Goal: Task Accomplishment & Management: Manage account settings

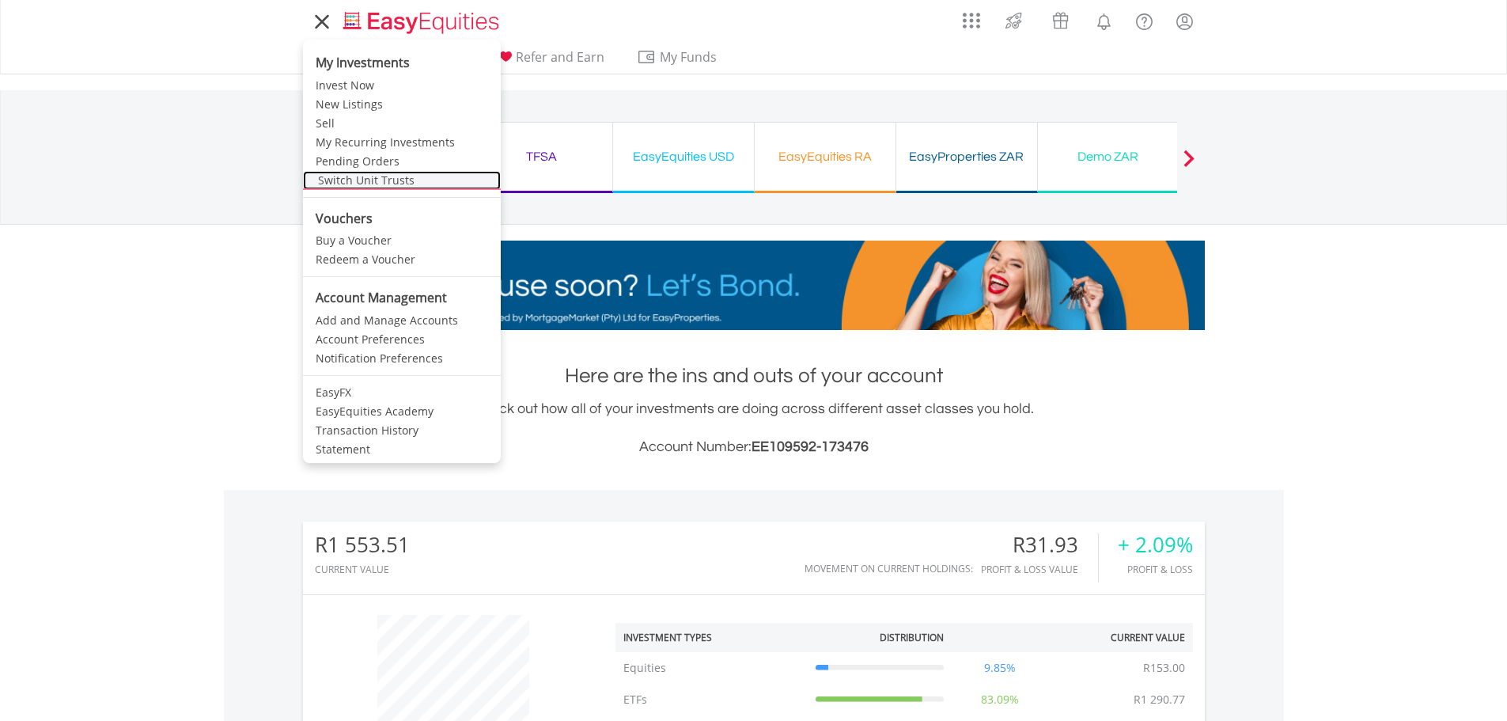
click at [343, 180] on link "Switch Unit Trusts" at bounding box center [402, 180] width 198 height 19
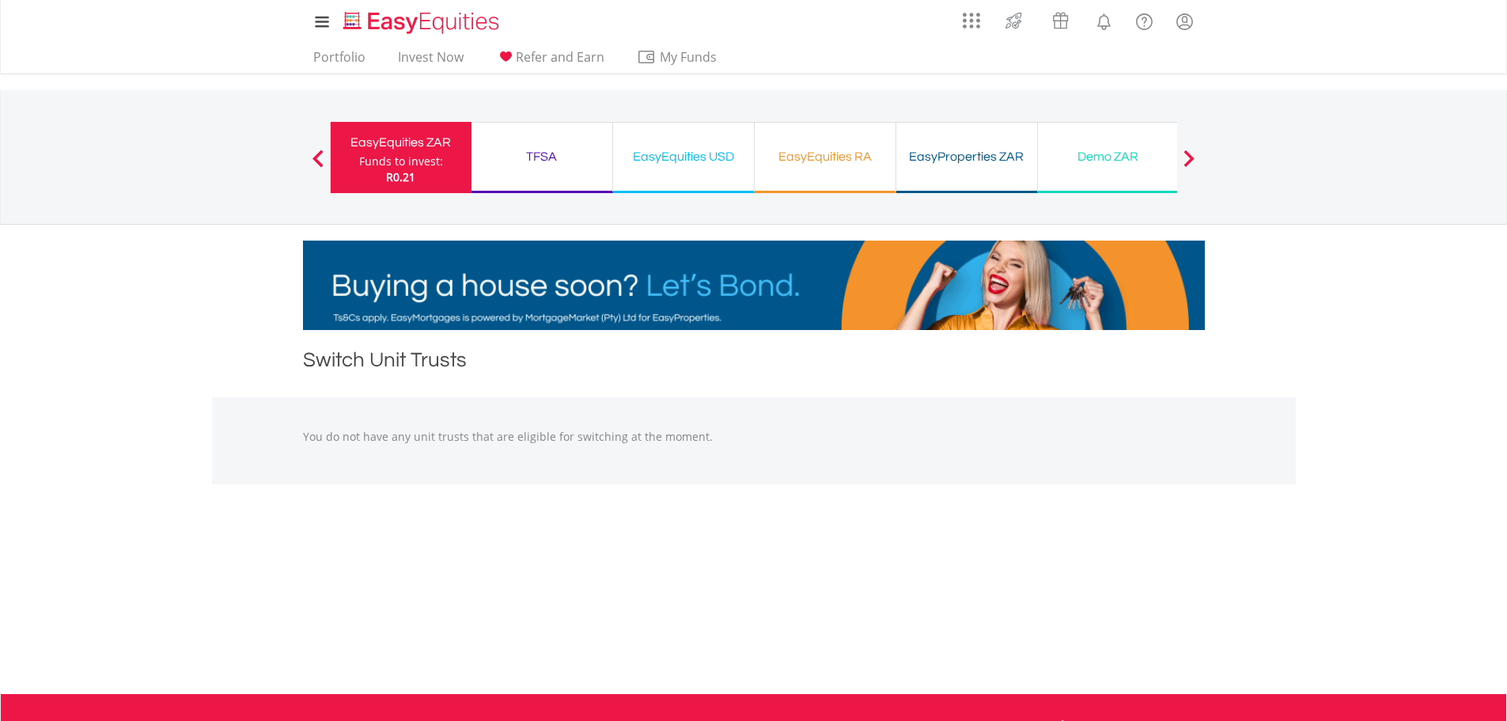
click at [537, 150] on div "TFSA" at bounding box center [542, 157] width 122 height 22
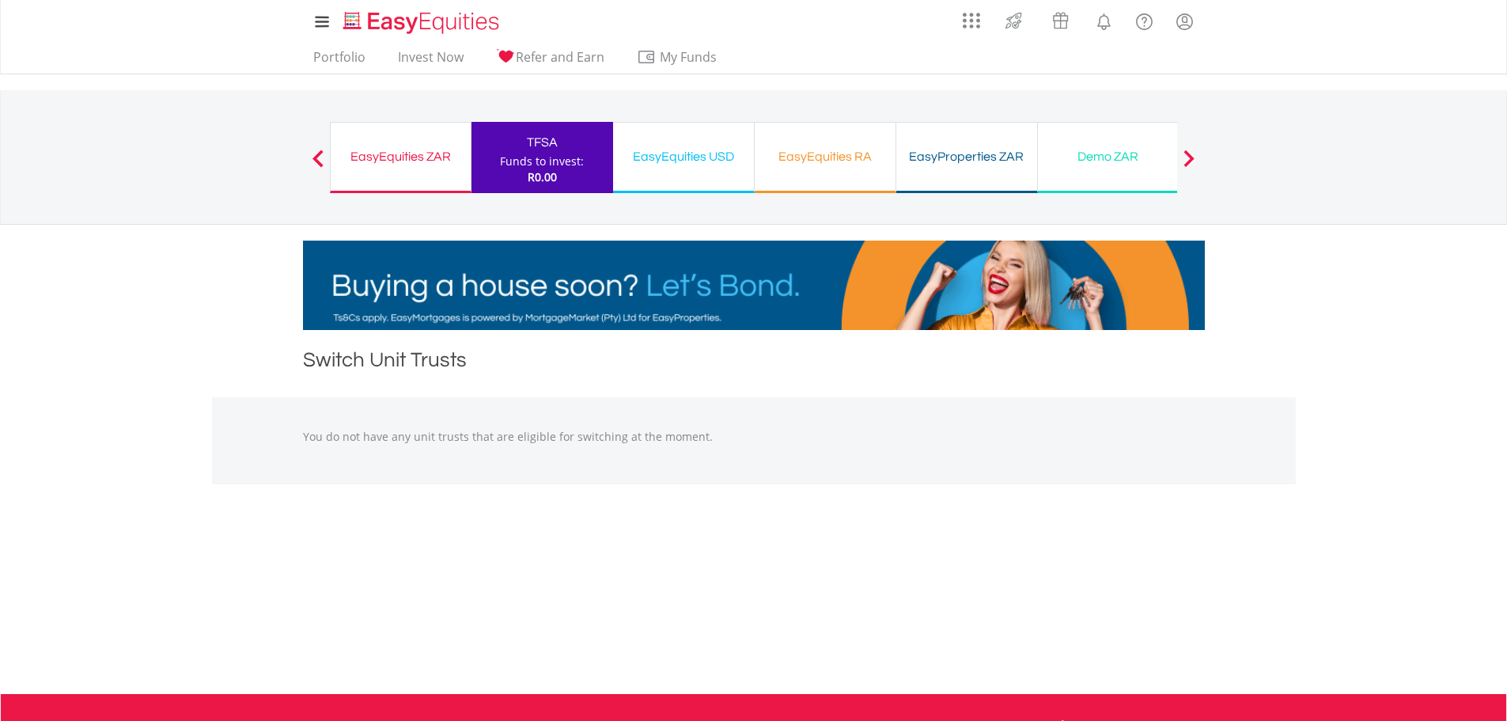
click at [661, 170] on div "EasyEquities USD Funds to invest: R0.00" at bounding box center [684, 157] width 142 height 71
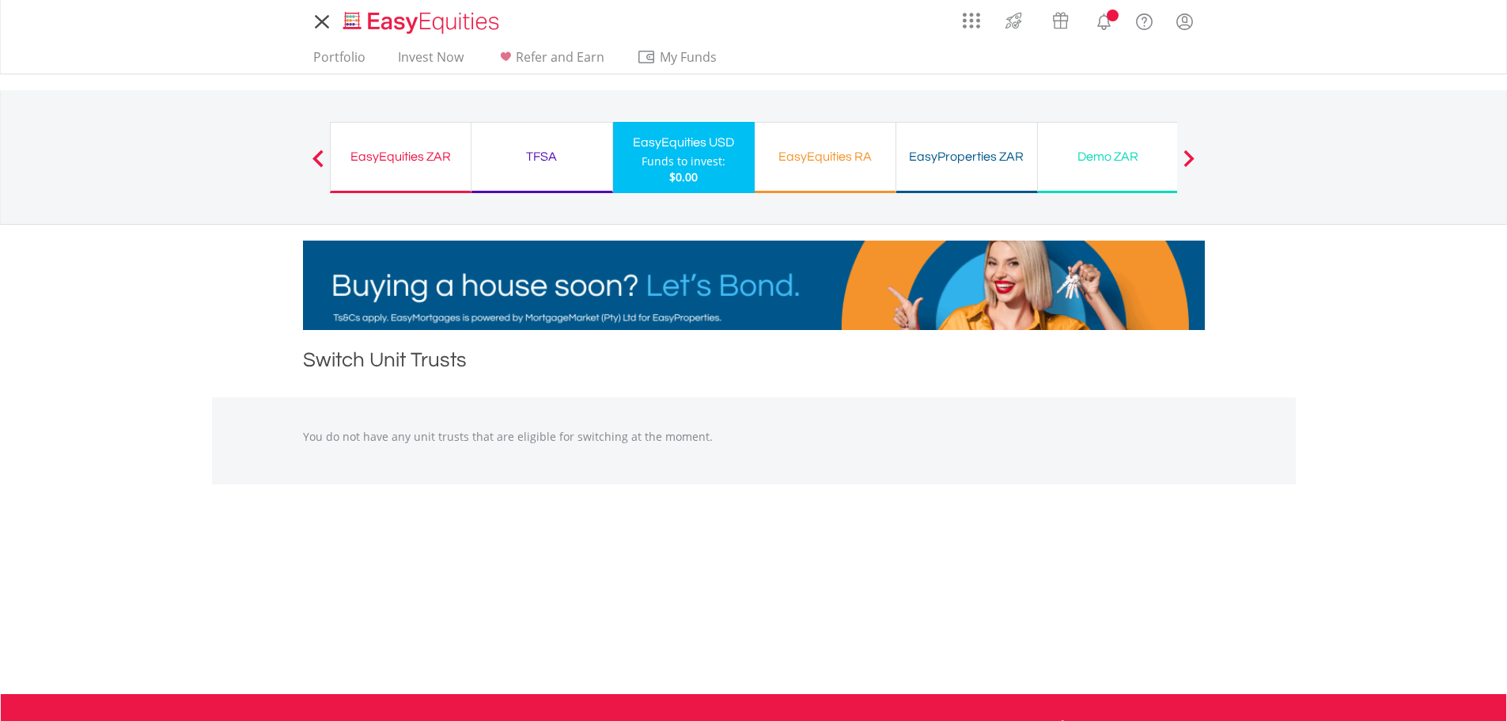
click at [846, 173] on div "EasyEquities RA Funds to invest: $0.00" at bounding box center [826, 157] width 142 height 71
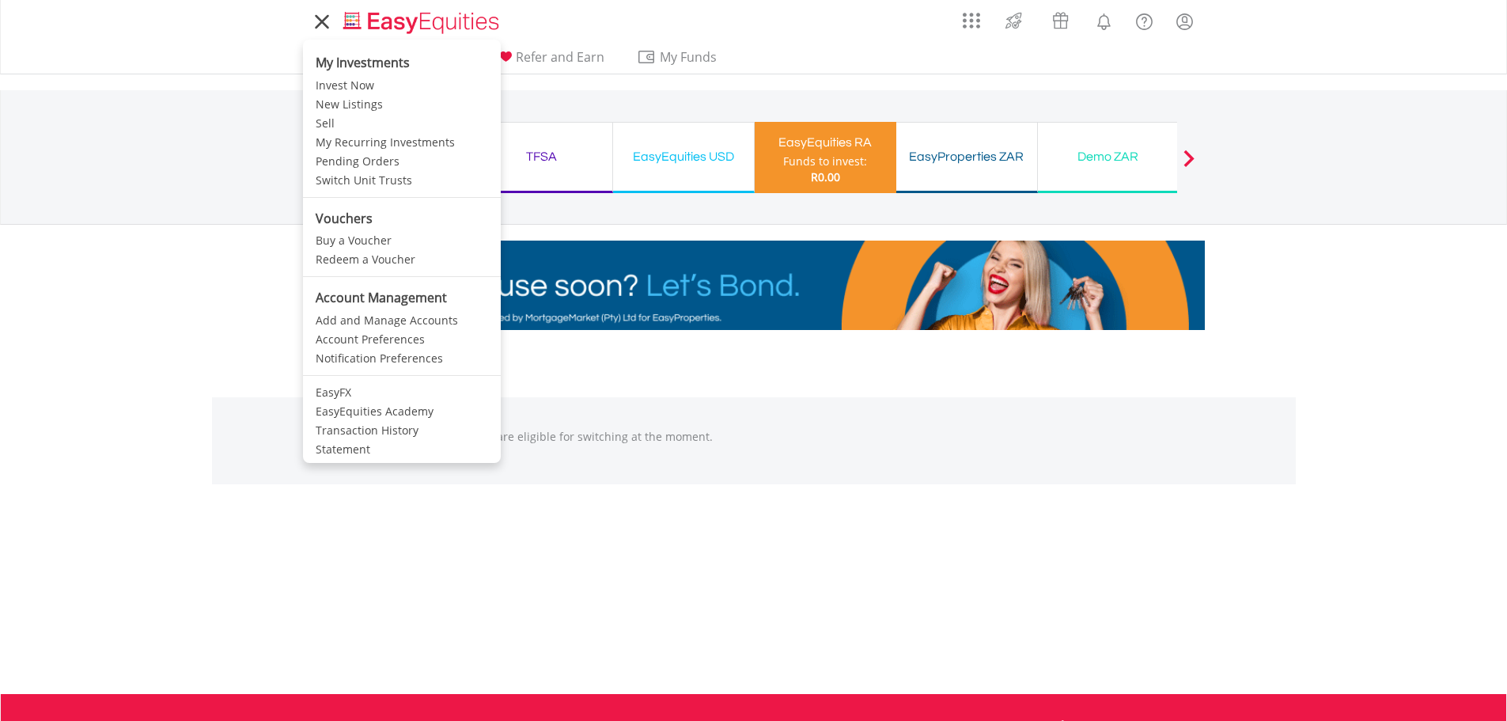
click at [367, 66] on li "My Investments" at bounding box center [402, 60] width 198 height 32
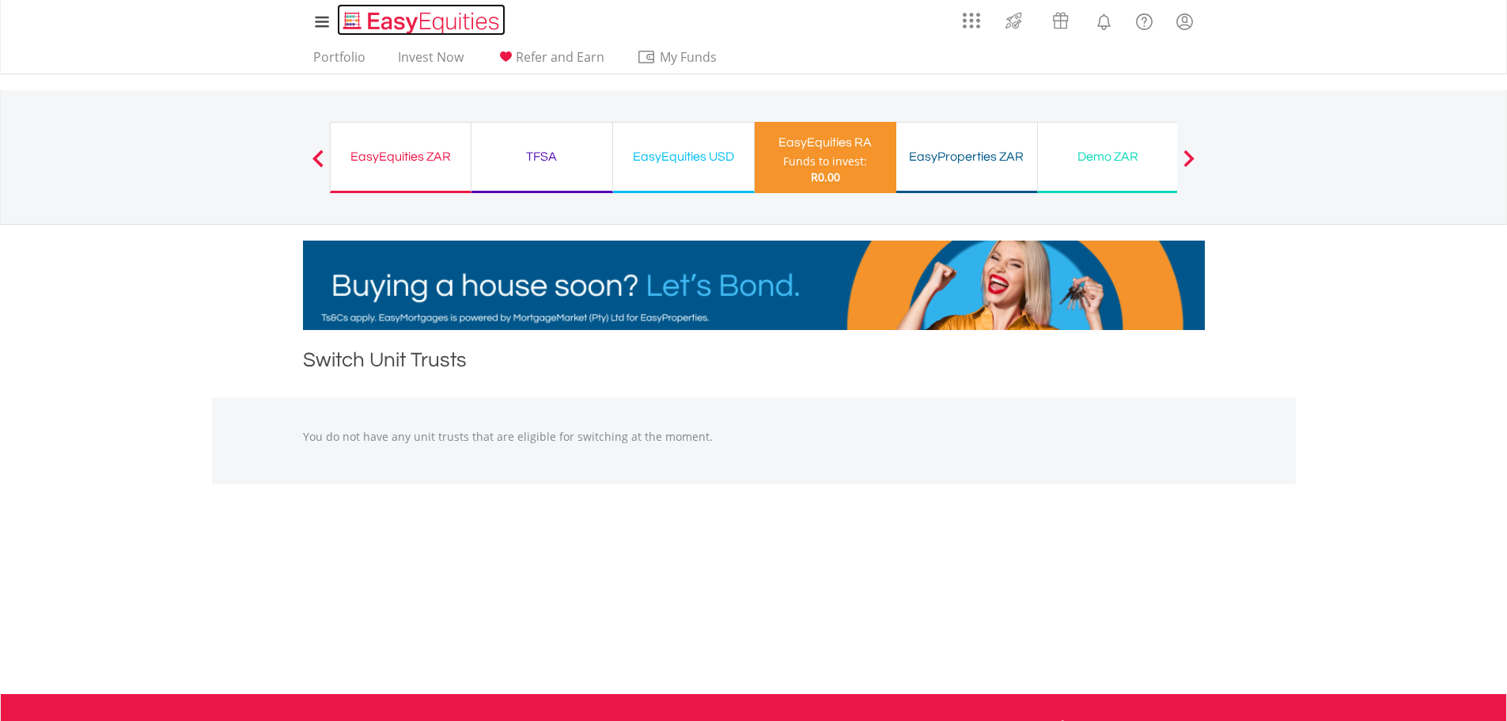
click at [395, 26] on img "Home page" at bounding box center [422, 22] width 165 height 26
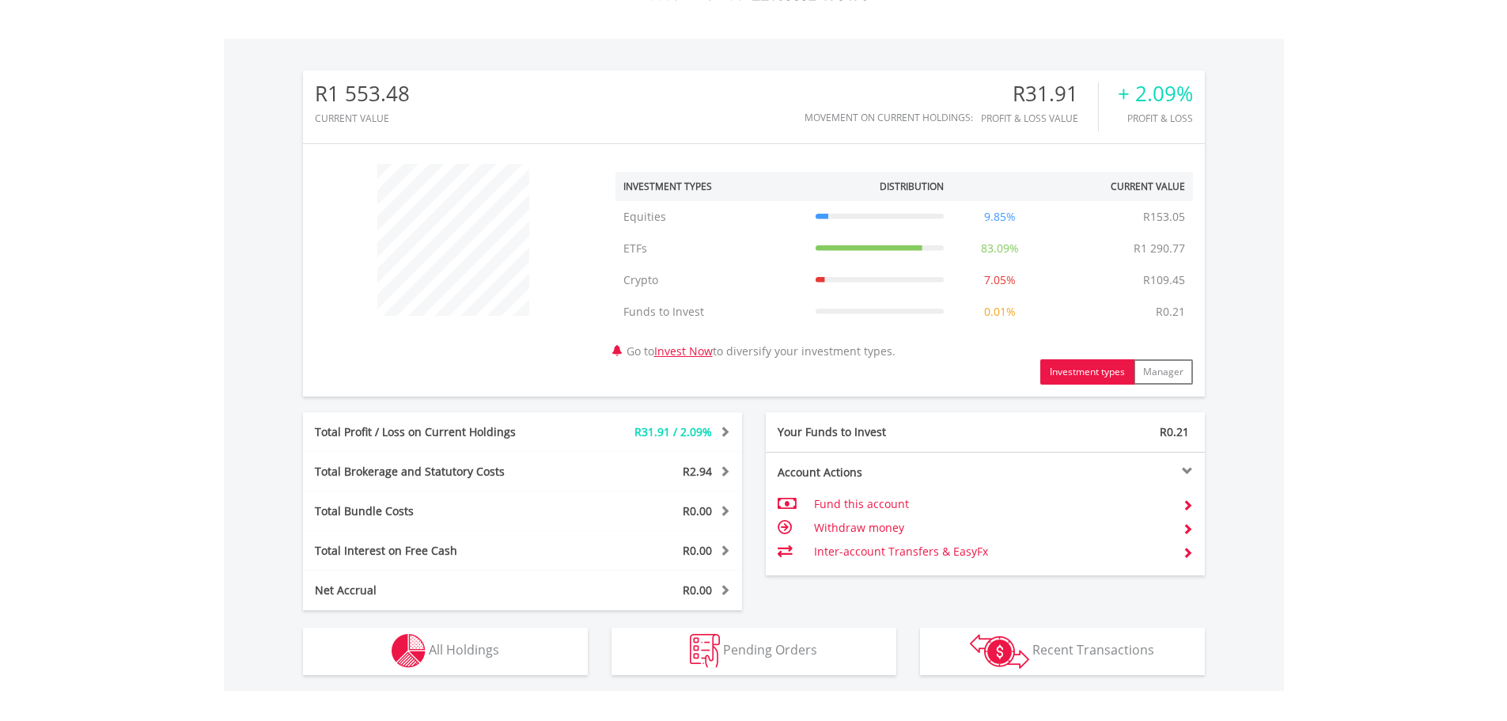
scroll to position [640, 0]
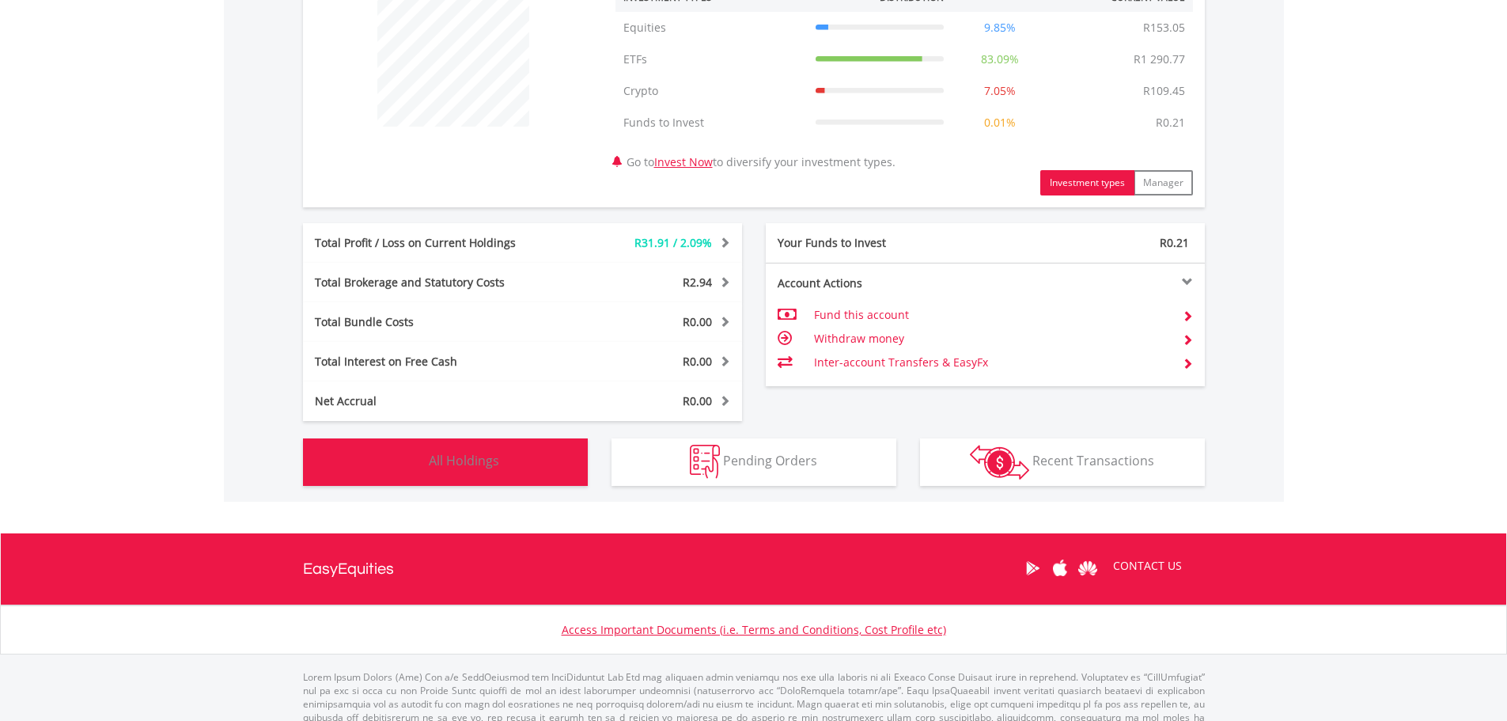
click at [514, 469] on button "Holdings All Holdings" at bounding box center [445, 461] width 285 height 47
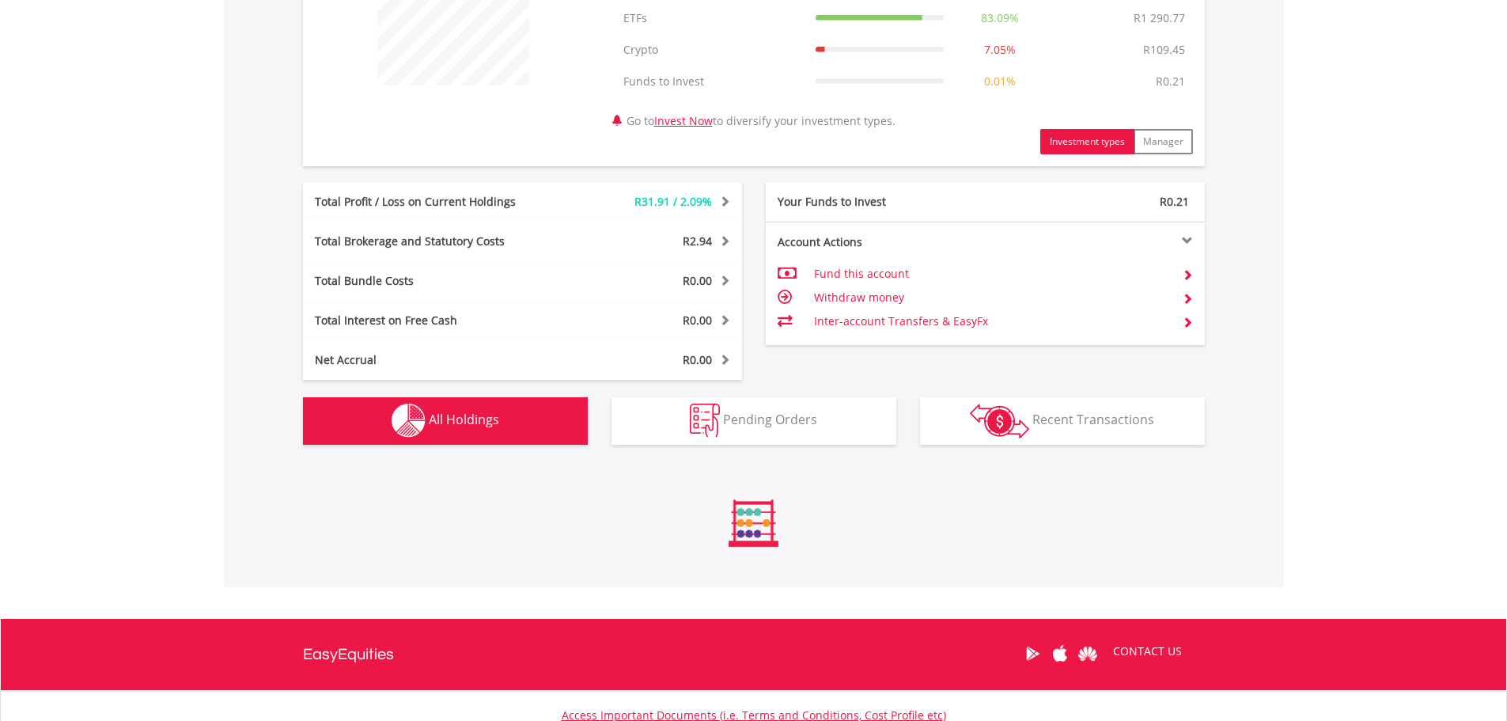
scroll to position [1173, 0]
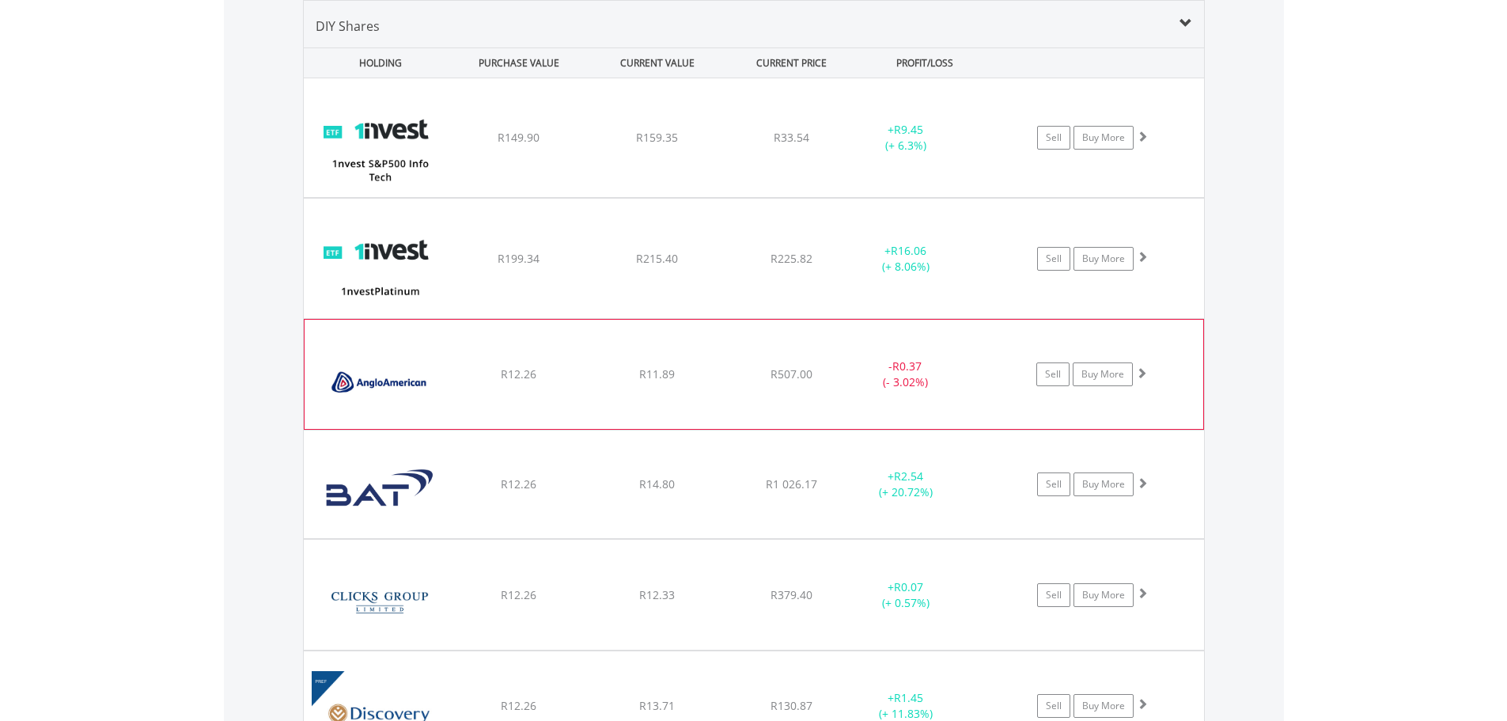
click at [1001, 197] on div "﻿ Anglo American PLC R12.26 R11.89 R507.00 - R0.37 (- 3.02%) Sell Buy More" at bounding box center [754, 137] width 900 height 119
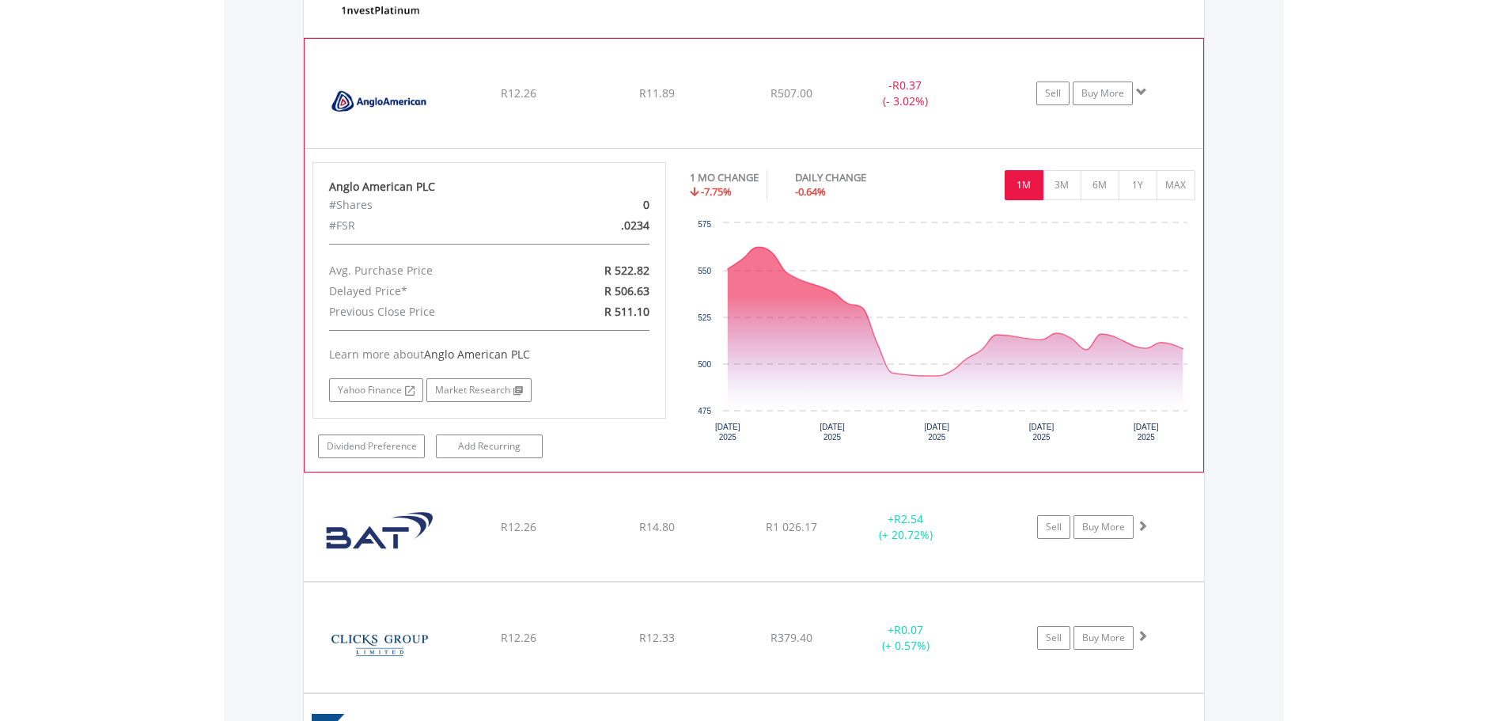
scroll to position [1489, 0]
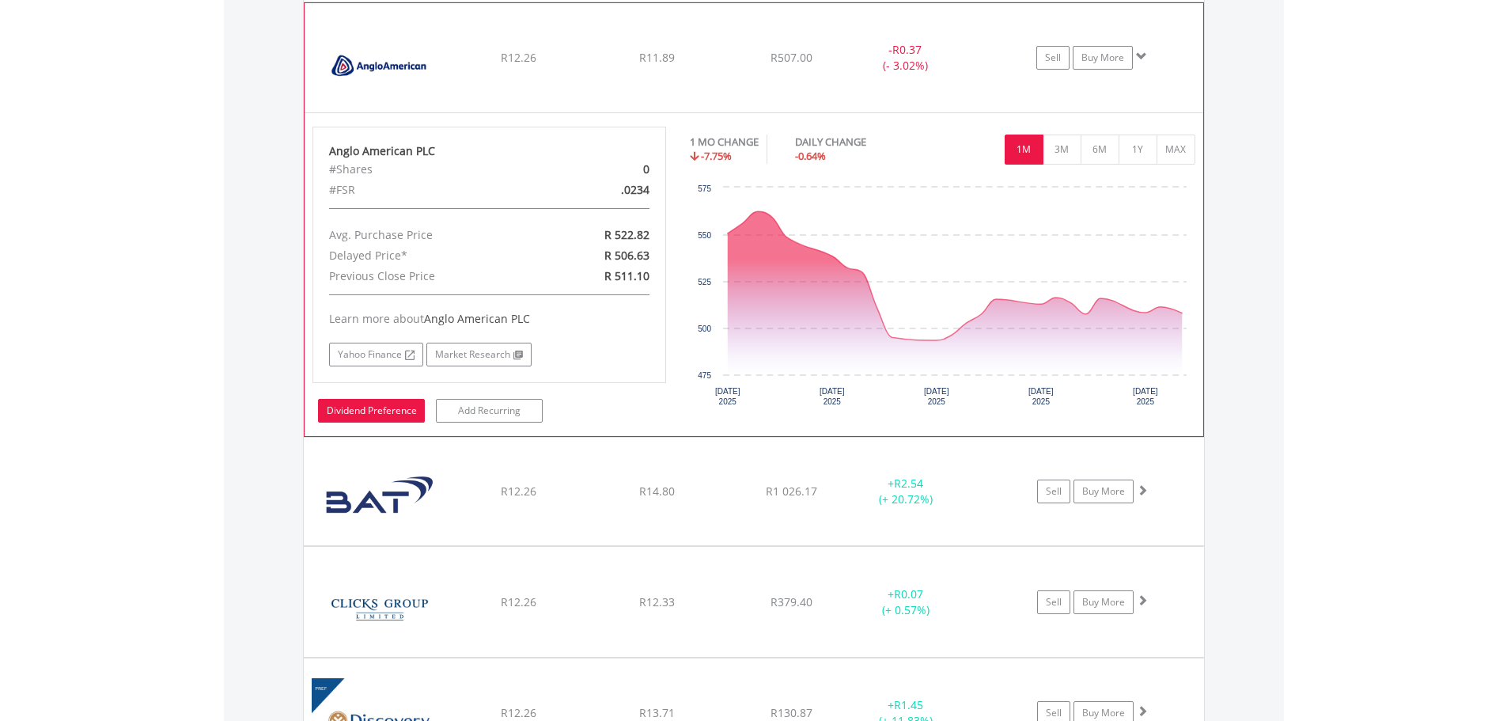
click at [378, 410] on link "Dividend Preference" at bounding box center [371, 411] width 107 height 24
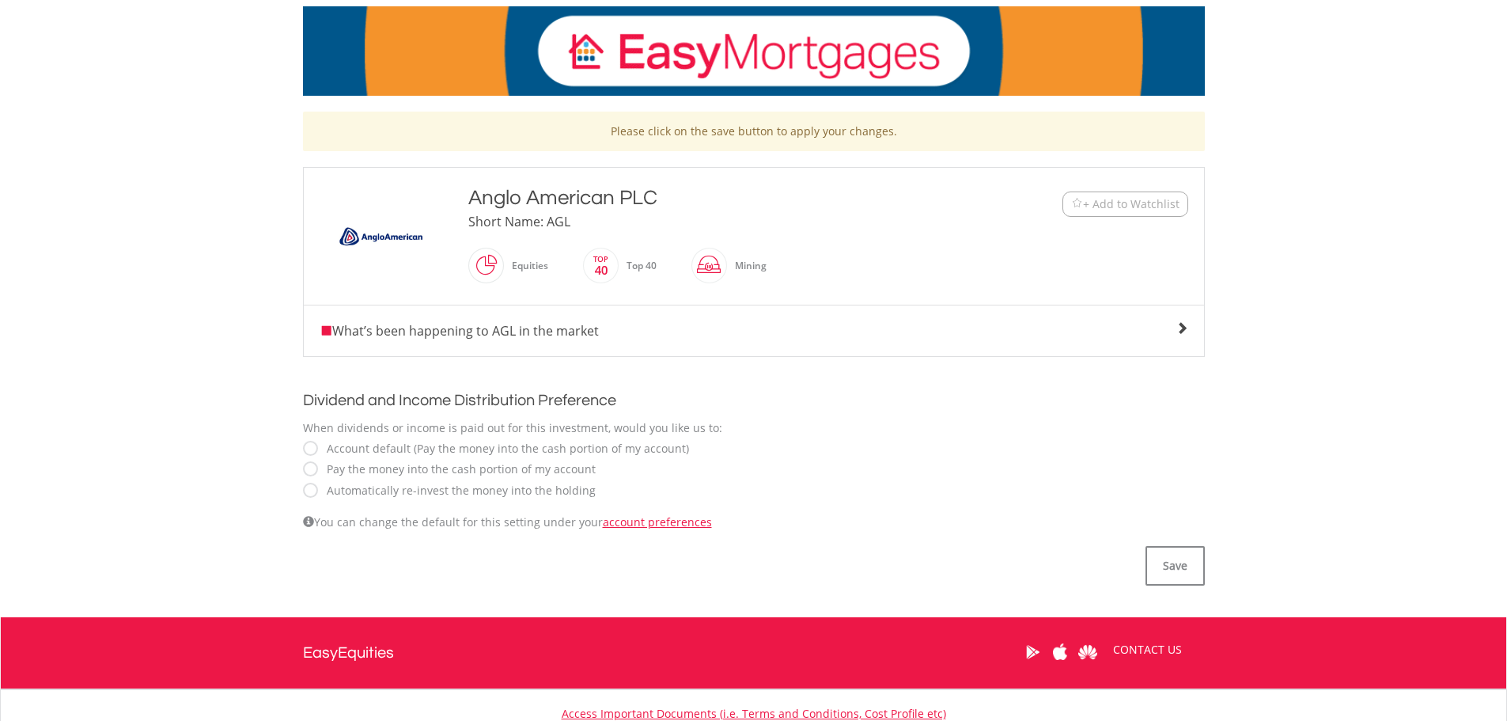
scroll to position [237, 0]
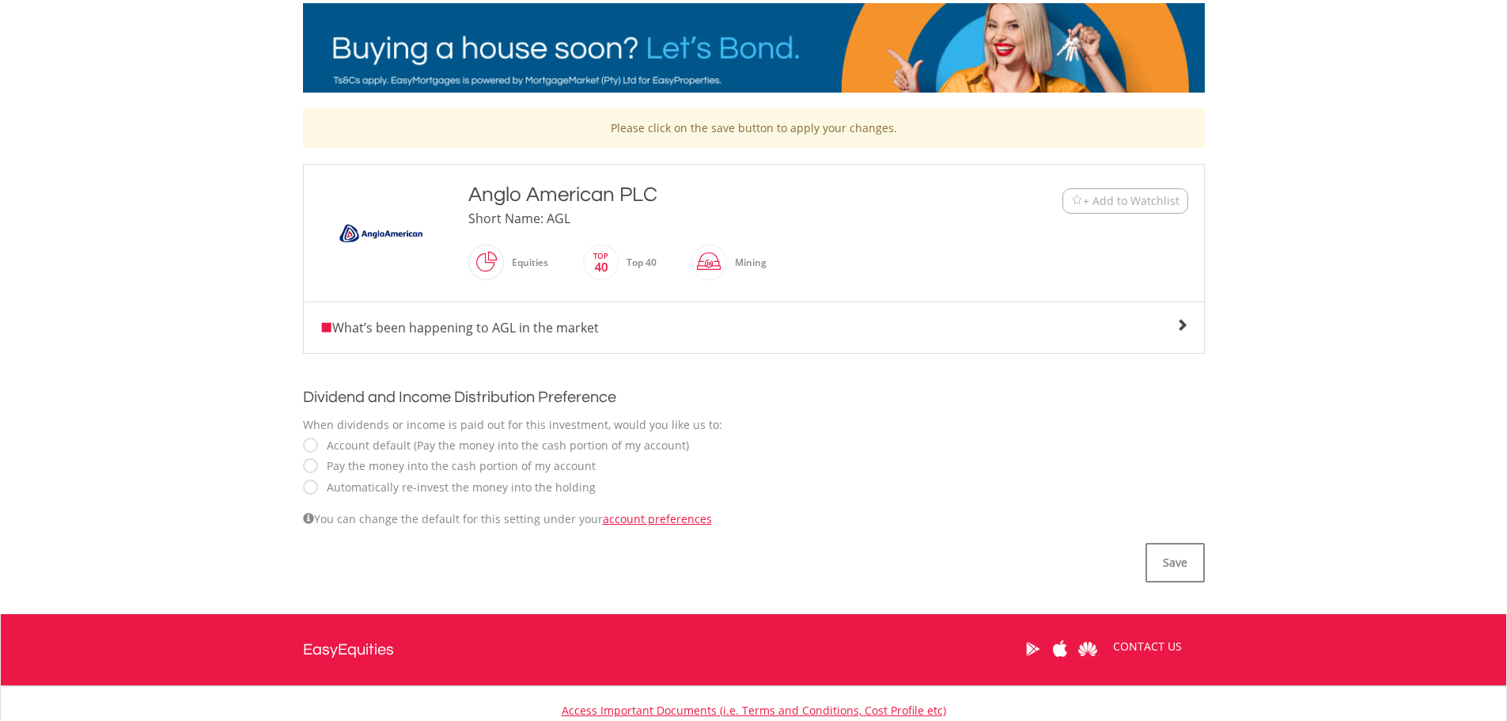
click at [386, 490] on label "Automatically re-invest the money into the holding" at bounding box center [457, 487] width 277 height 16
click at [1168, 559] on button "Save" at bounding box center [1174, 563] width 59 height 40
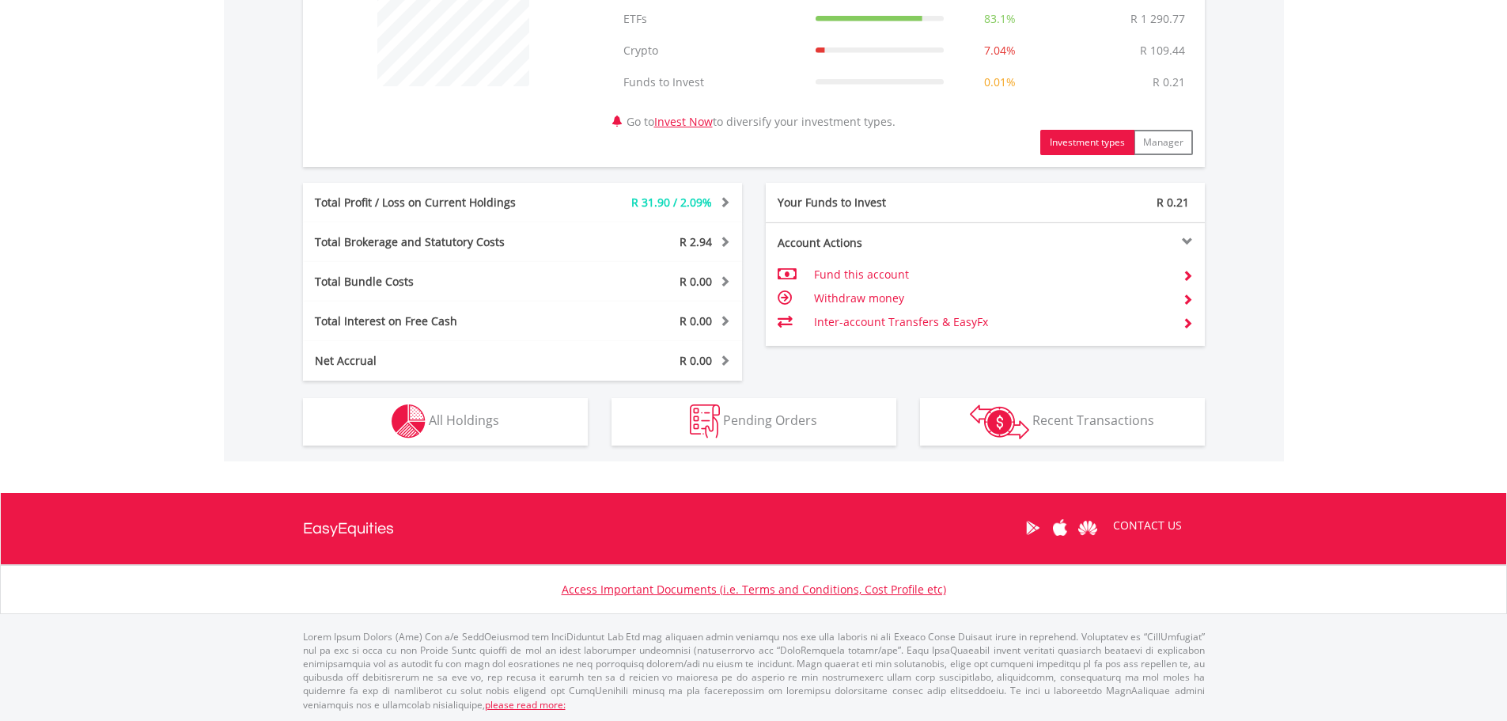
scroll to position [681, 0]
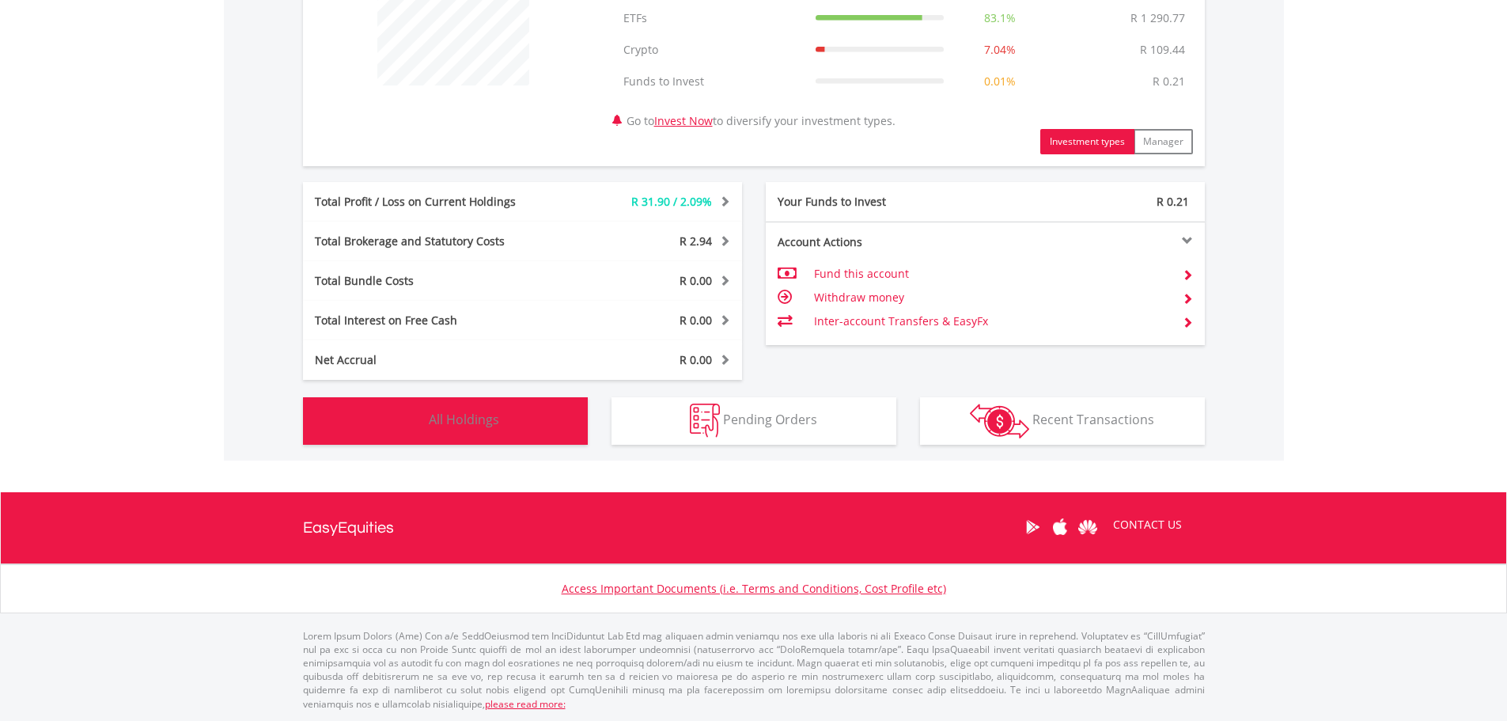
click at [477, 420] on span "All Holdings" at bounding box center [464, 419] width 70 height 17
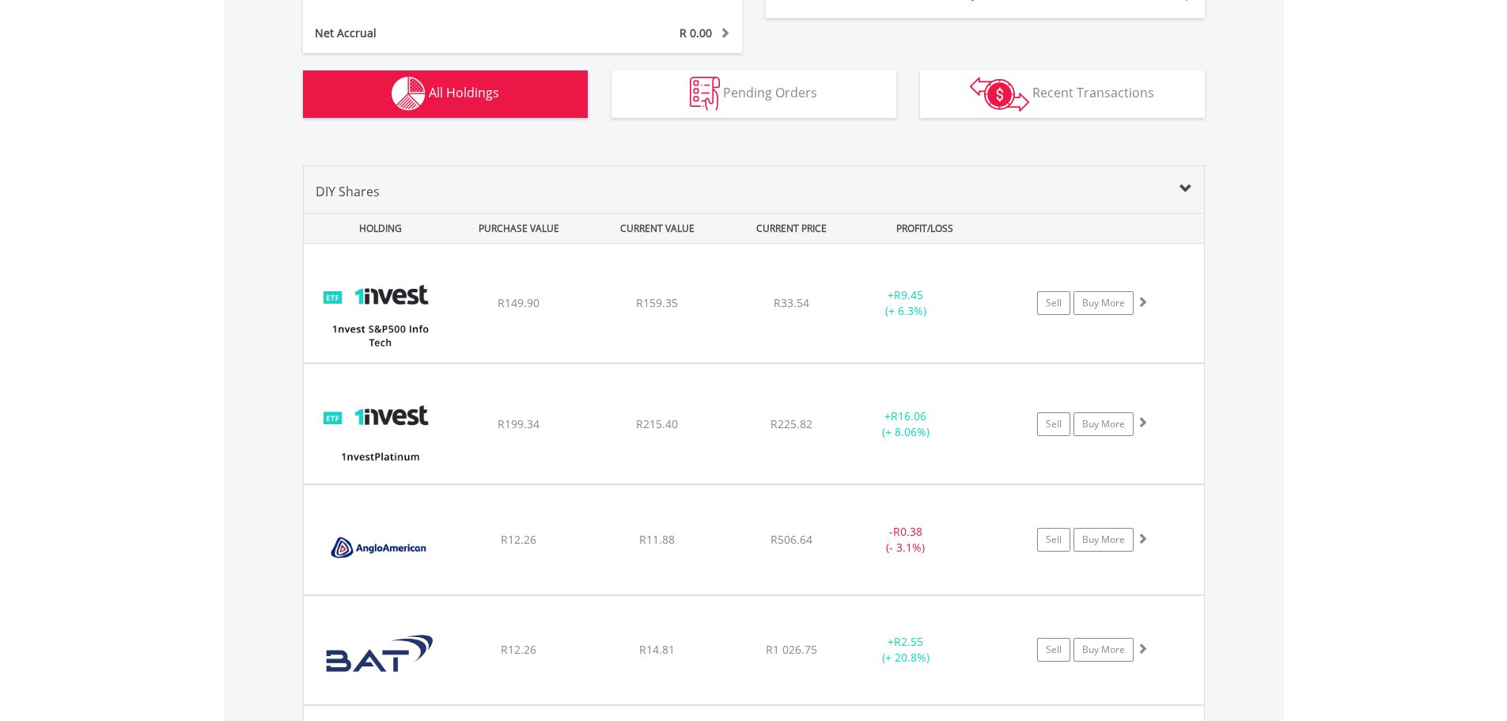
scroll to position [1173, 0]
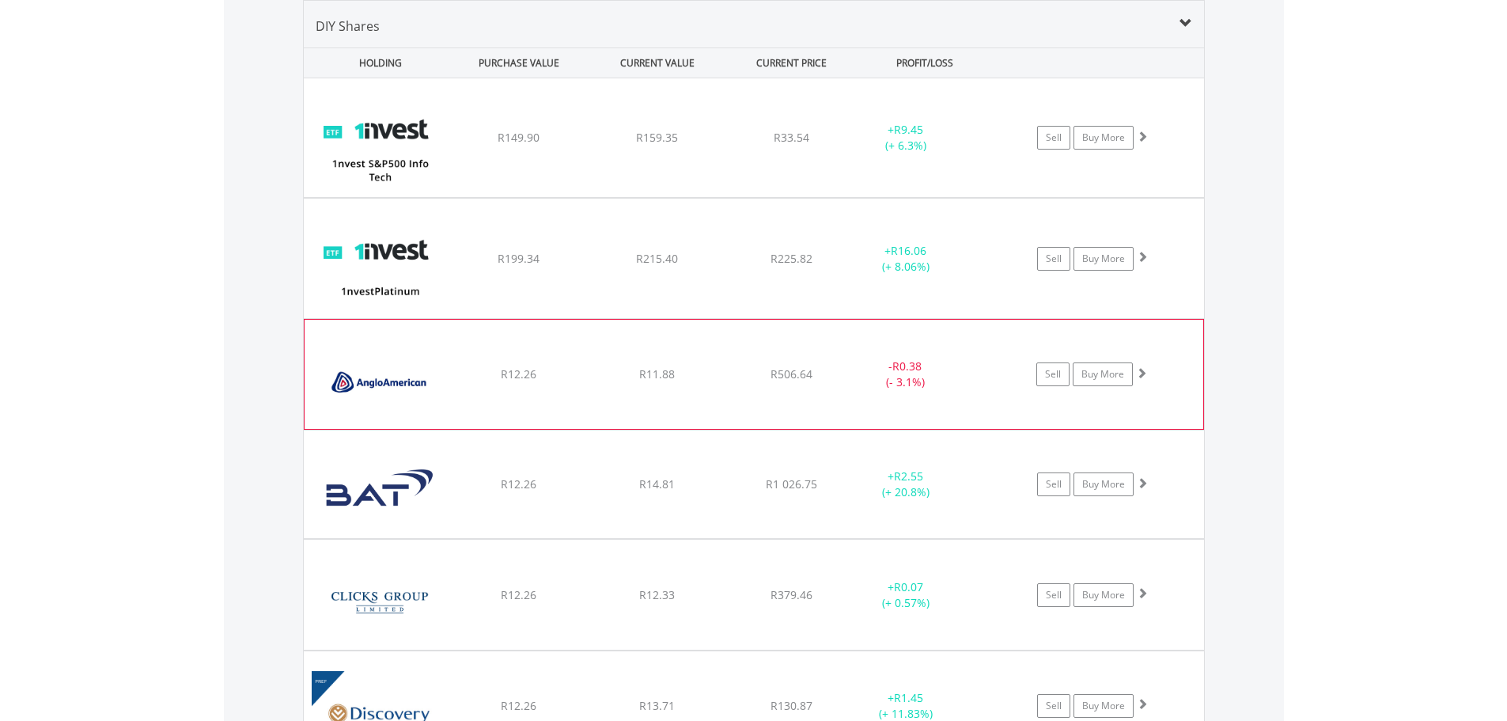
click at [451, 197] on div "﻿ Anglo American PLC R12.26 R11.88 R506.64 - R0.38 (- 3.1%) Sell Buy More" at bounding box center [754, 137] width 900 height 119
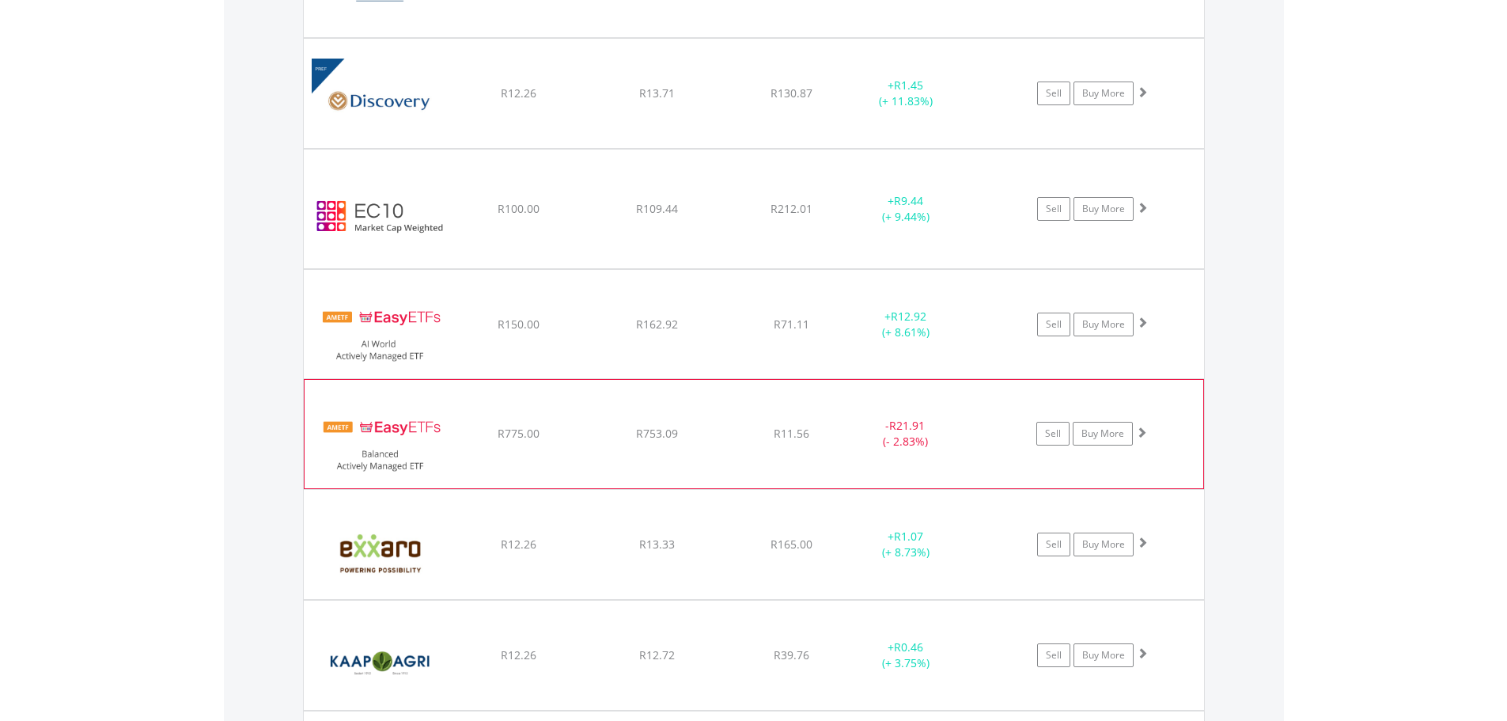
scroll to position [2106, 0]
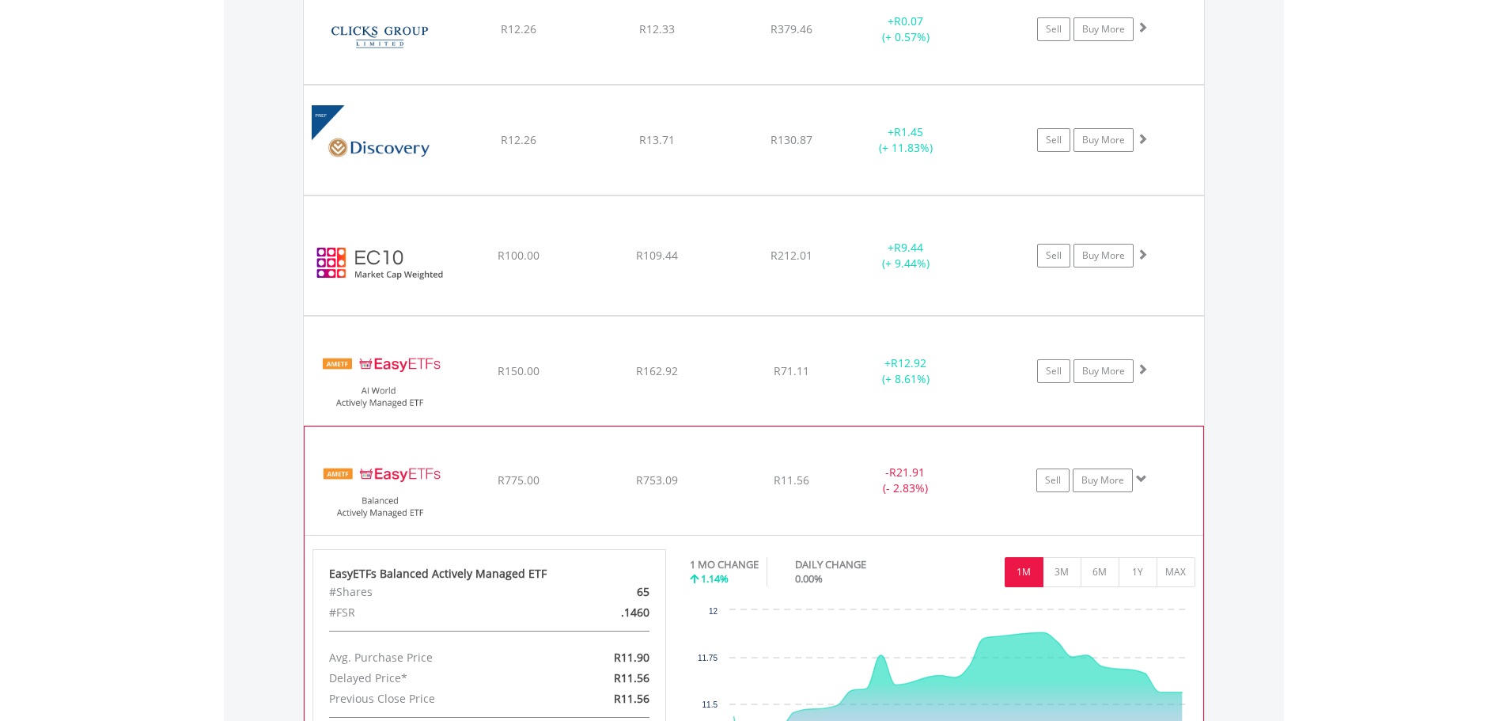
scroll to position [2027, 0]
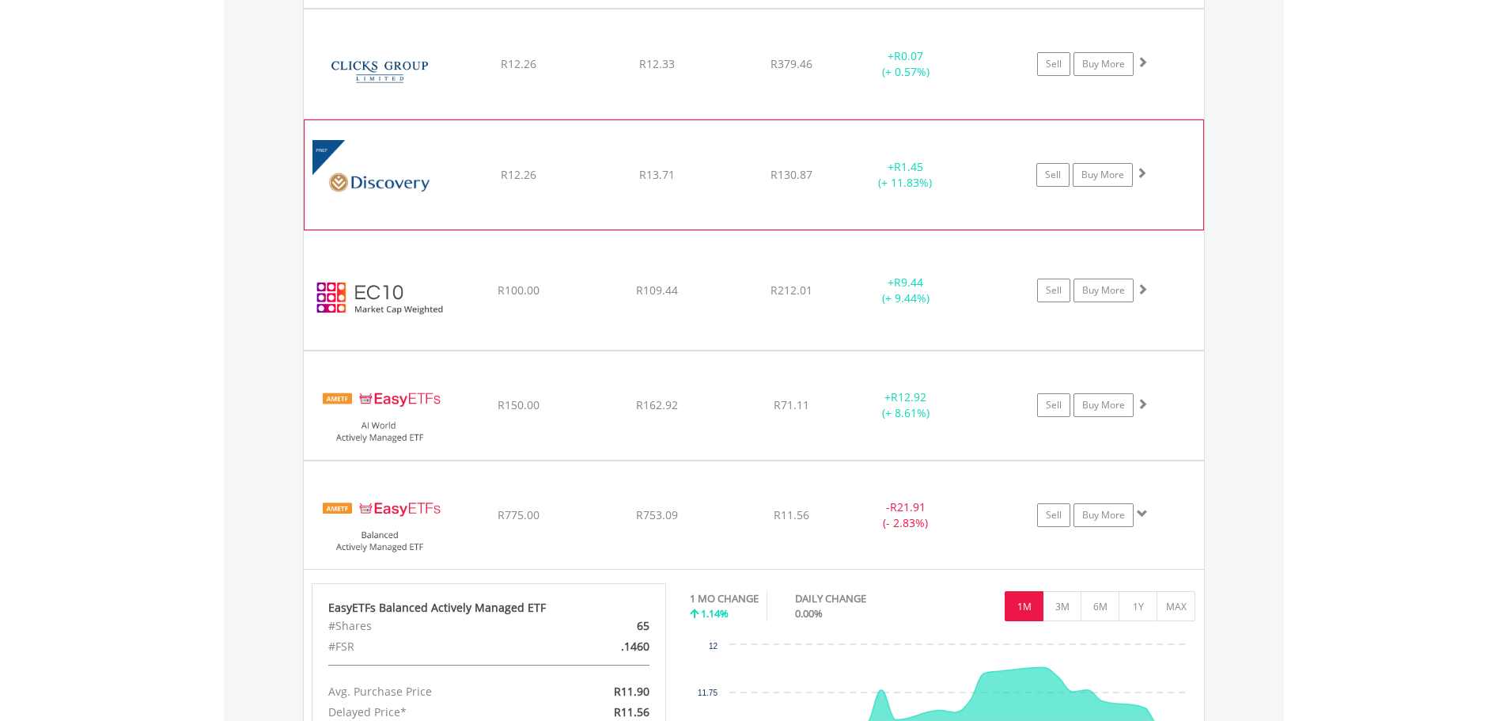
click at [336, 183] on img at bounding box center [380, 182] width 136 height 85
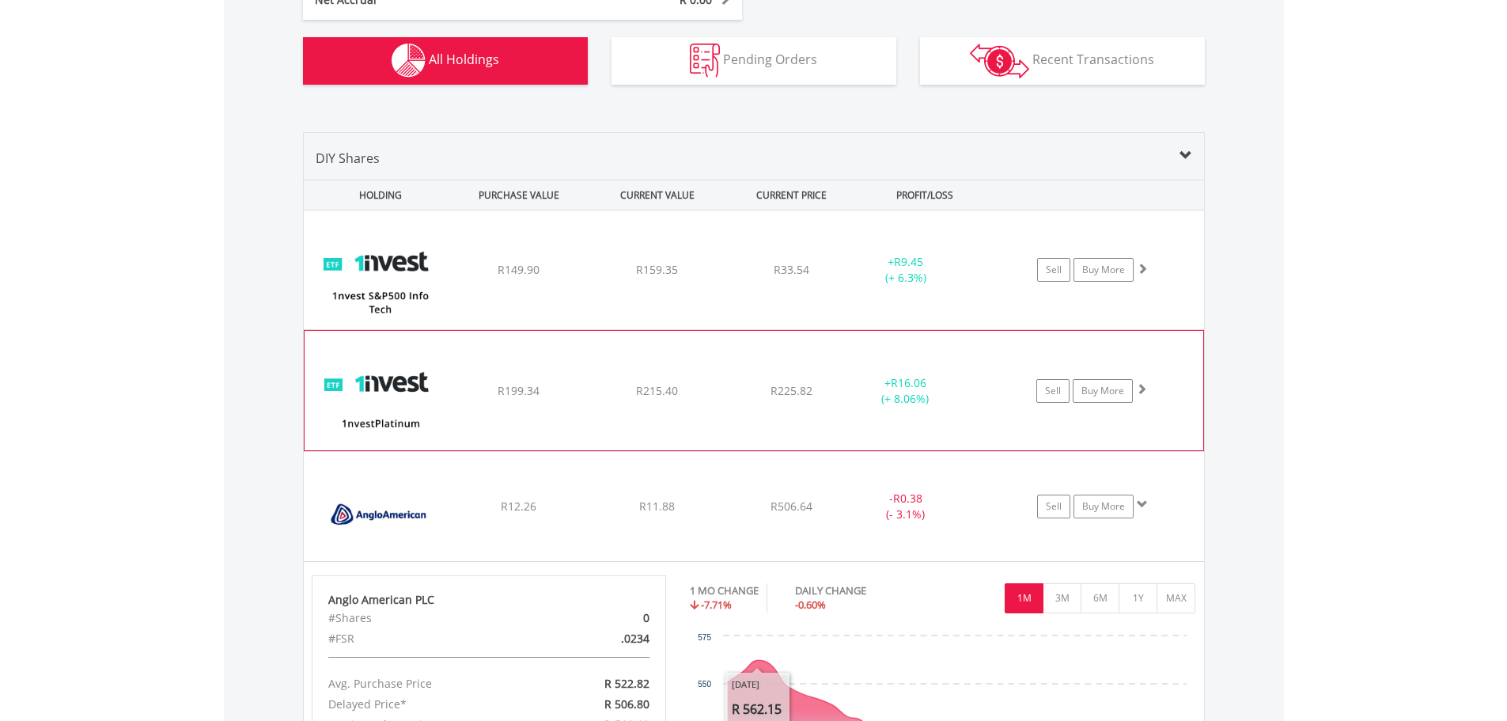
scroll to position [999, 0]
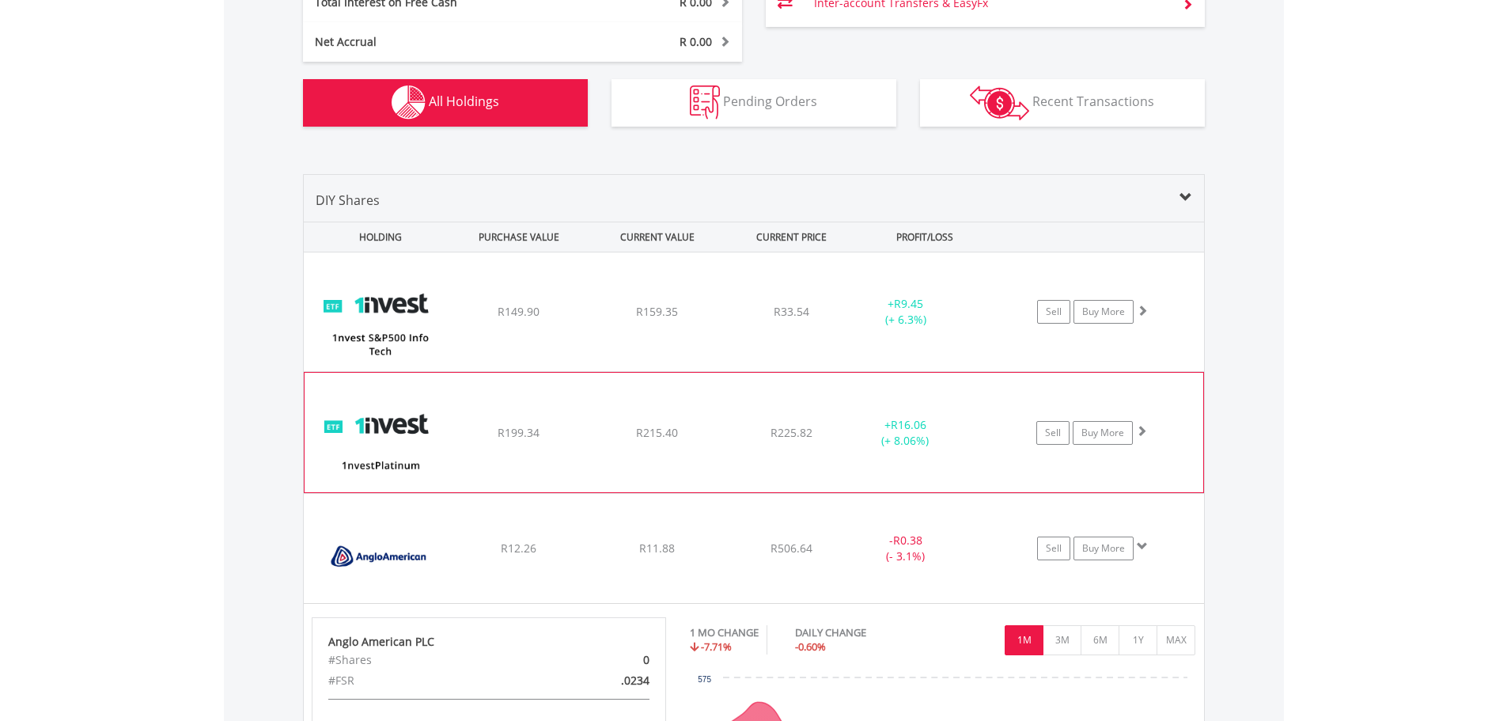
click at [608, 320] on div "R215.40" at bounding box center [656, 312] width 135 height 16
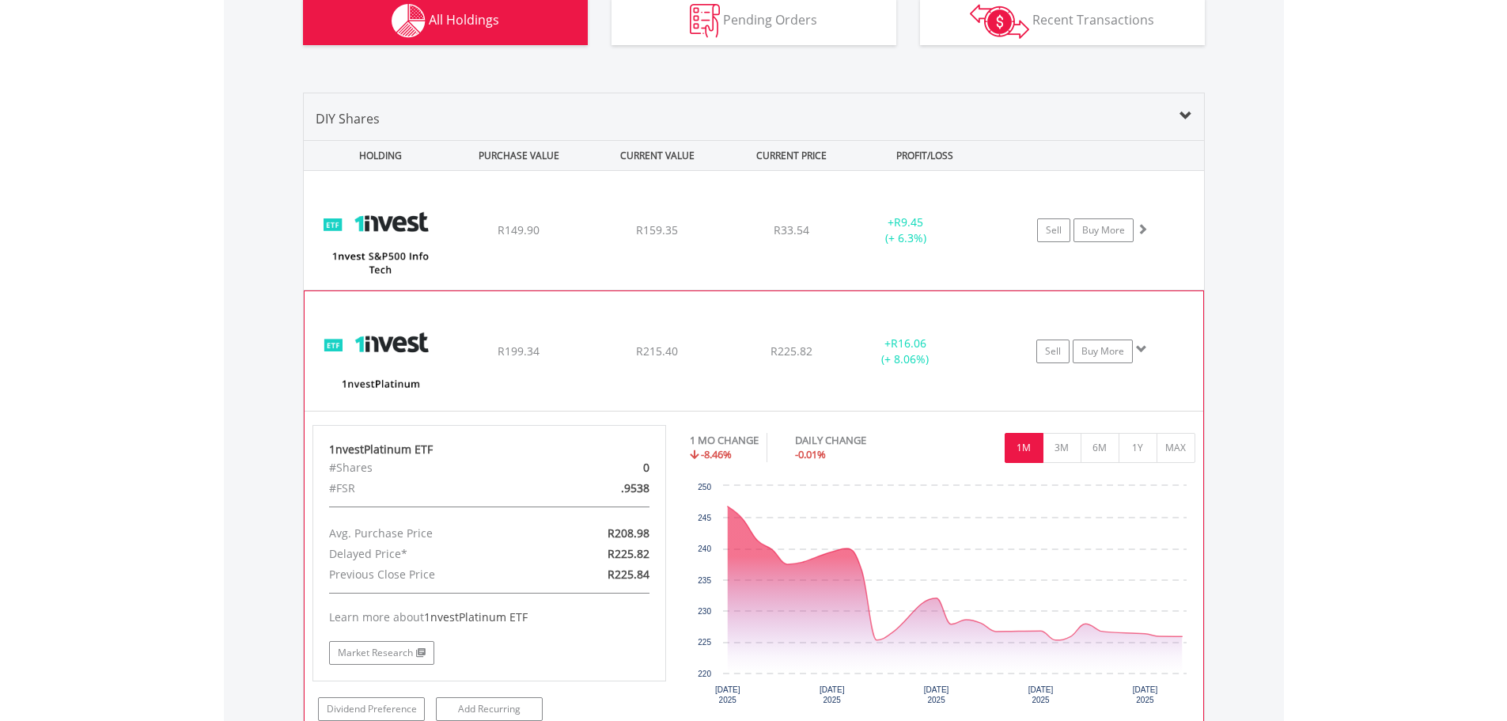
scroll to position [1157, 0]
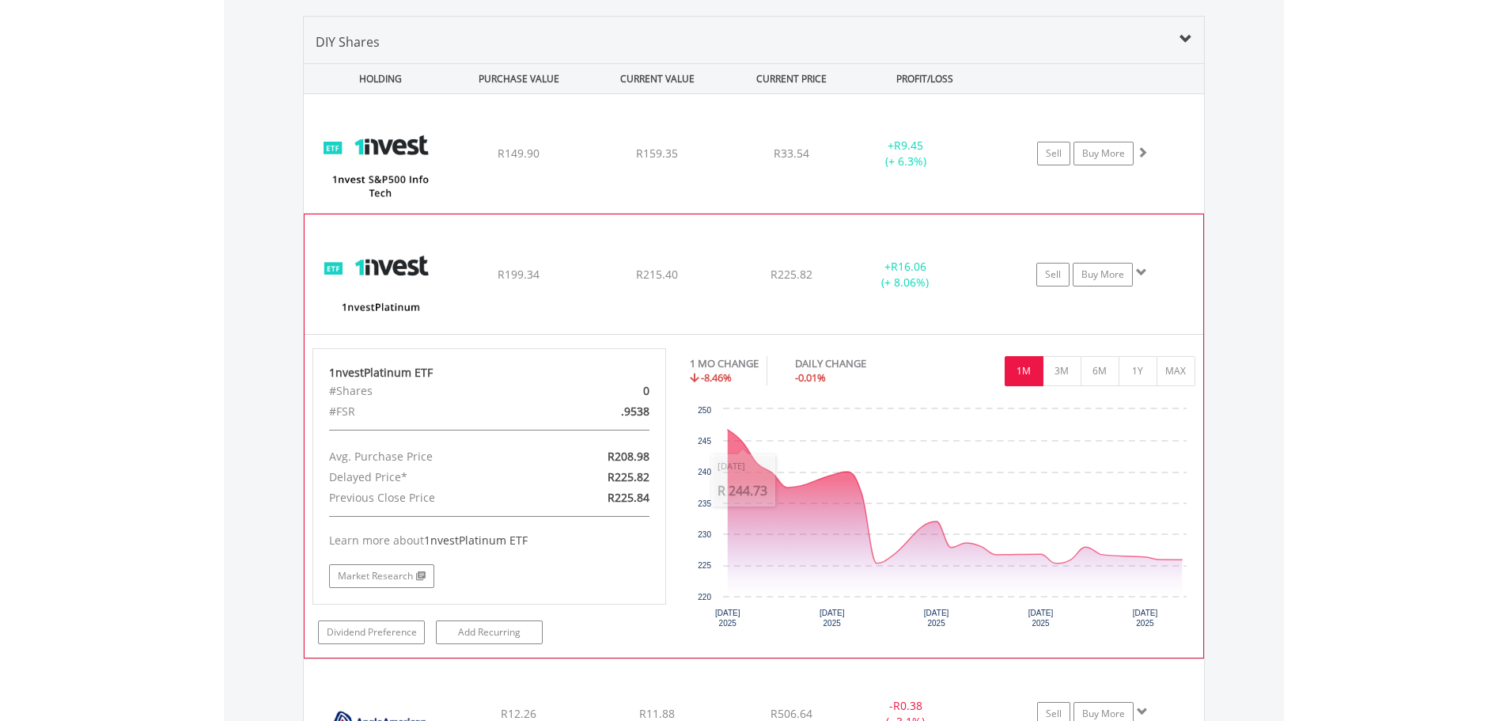
click at [632, 161] on div "R215.40" at bounding box center [656, 154] width 135 height 16
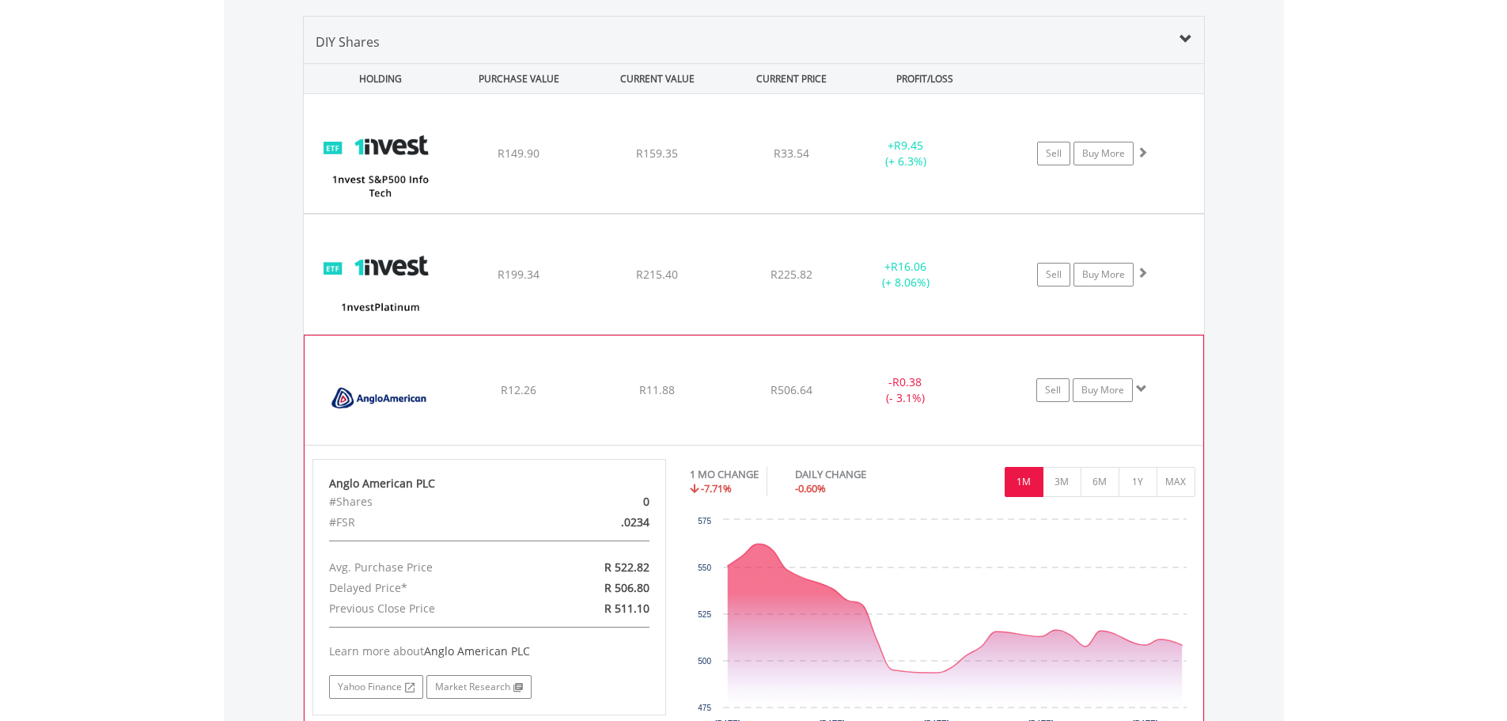
click at [548, 161] on div "R12.26" at bounding box center [518, 154] width 135 height 16
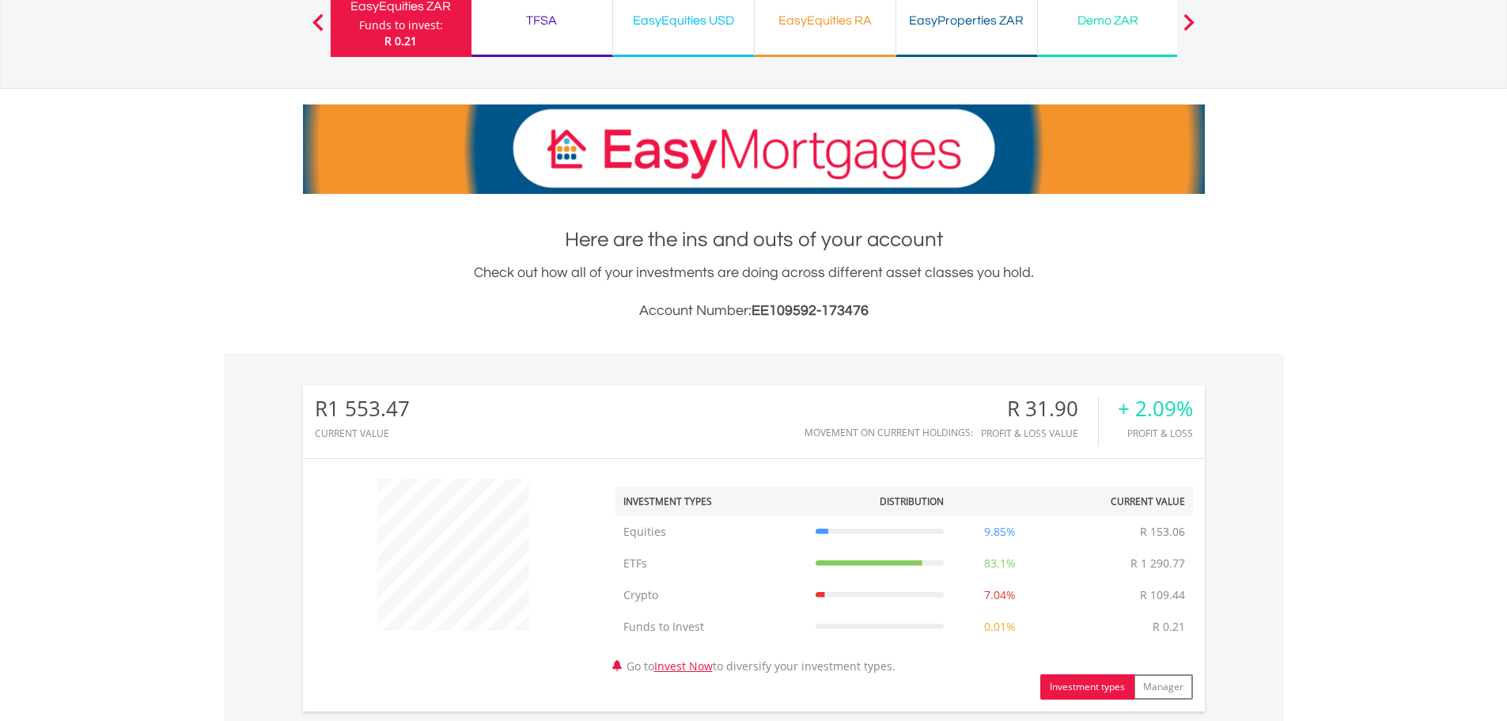
scroll to position [0, 0]
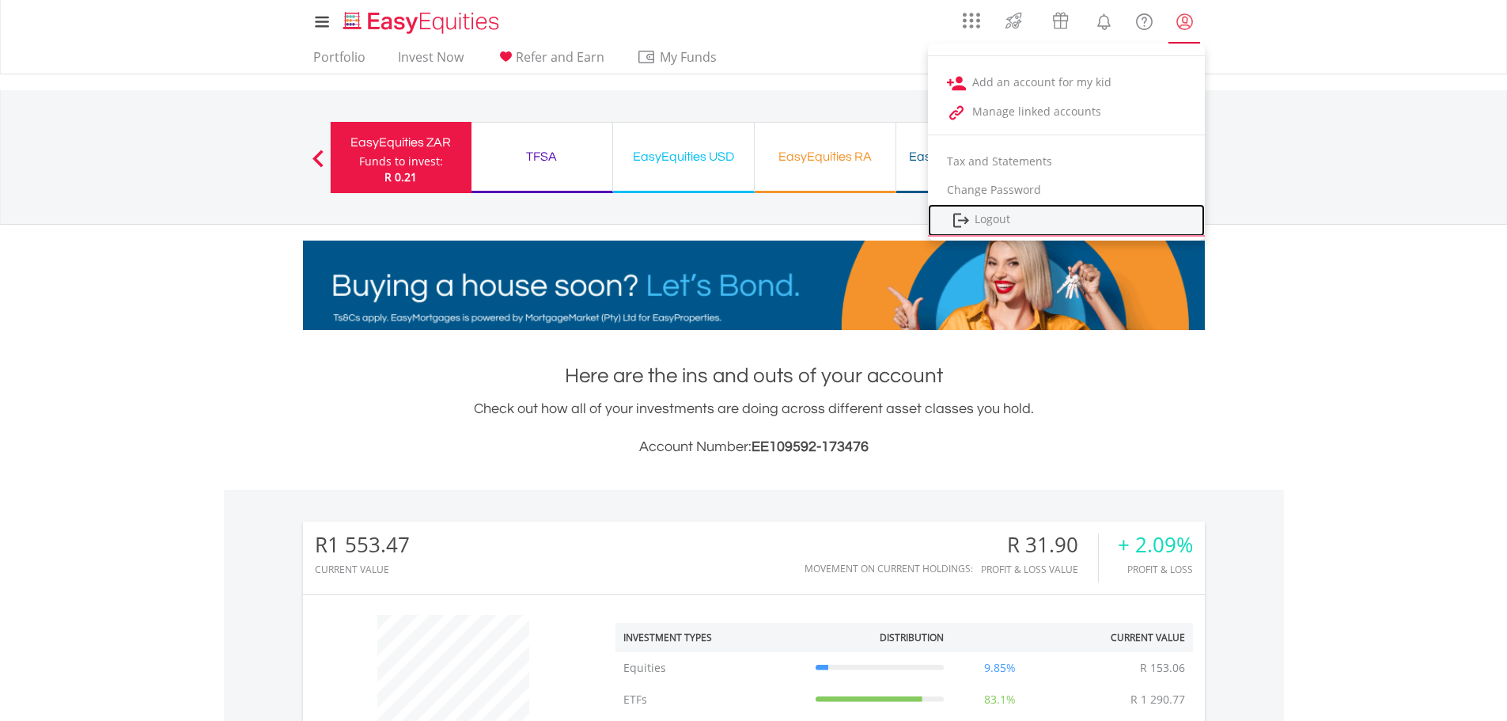
click at [1031, 215] on link "Logout" at bounding box center [1066, 220] width 277 height 32
